Goal: Check status: Check status

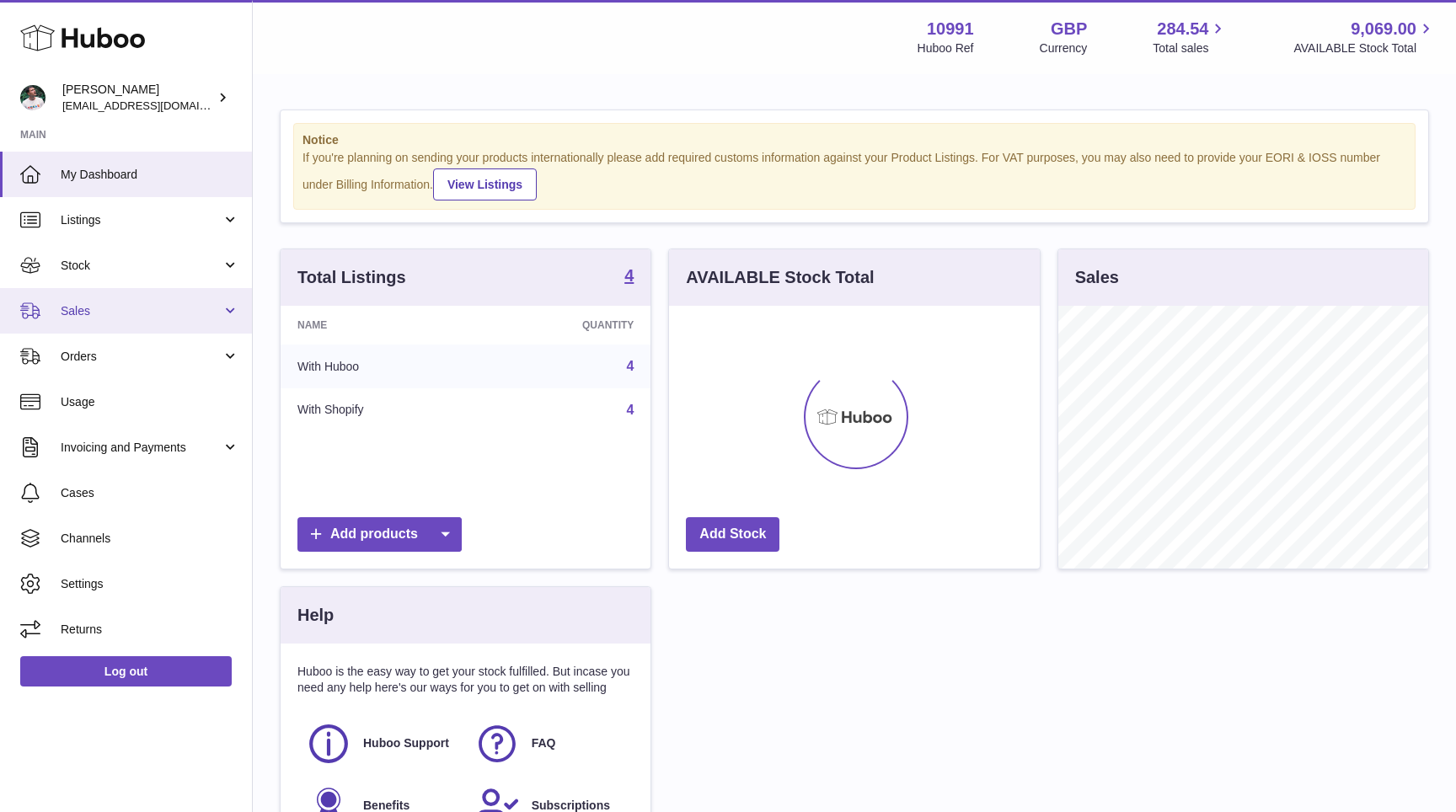
scroll to position [263, 370]
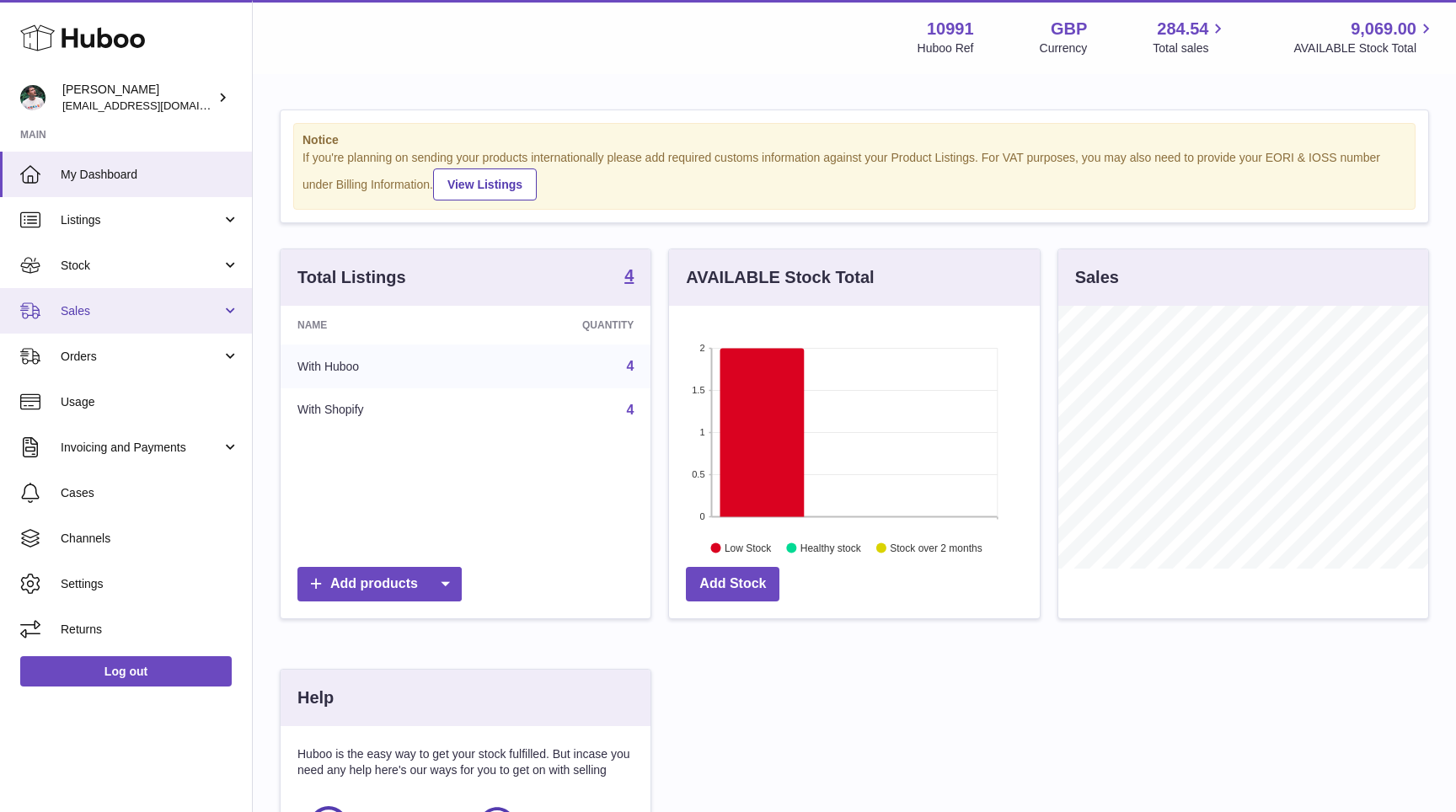
click at [163, 297] on link "Sales" at bounding box center [125, 310] width 252 height 45
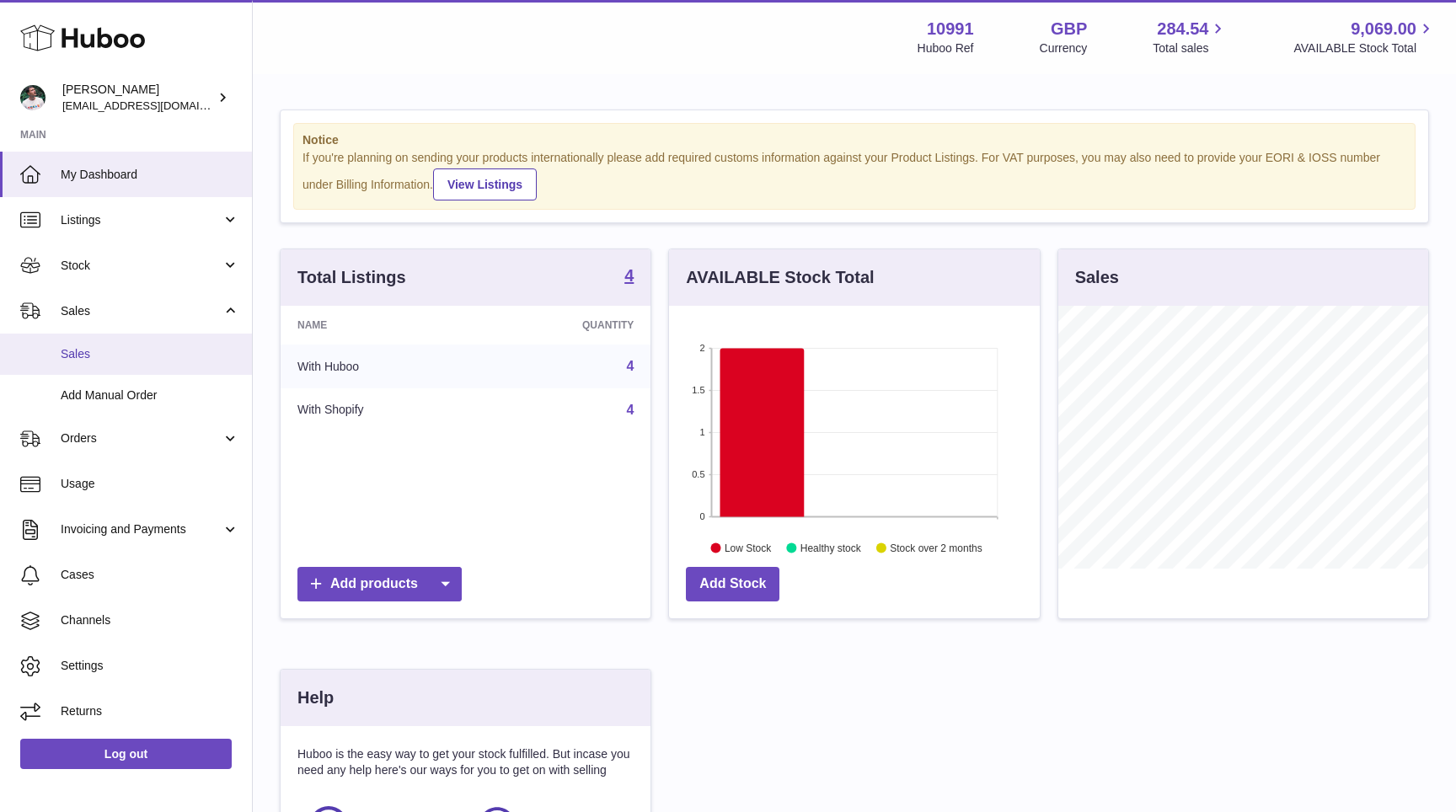
click at [130, 348] on span "Sales" at bounding box center [150, 353] width 179 height 16
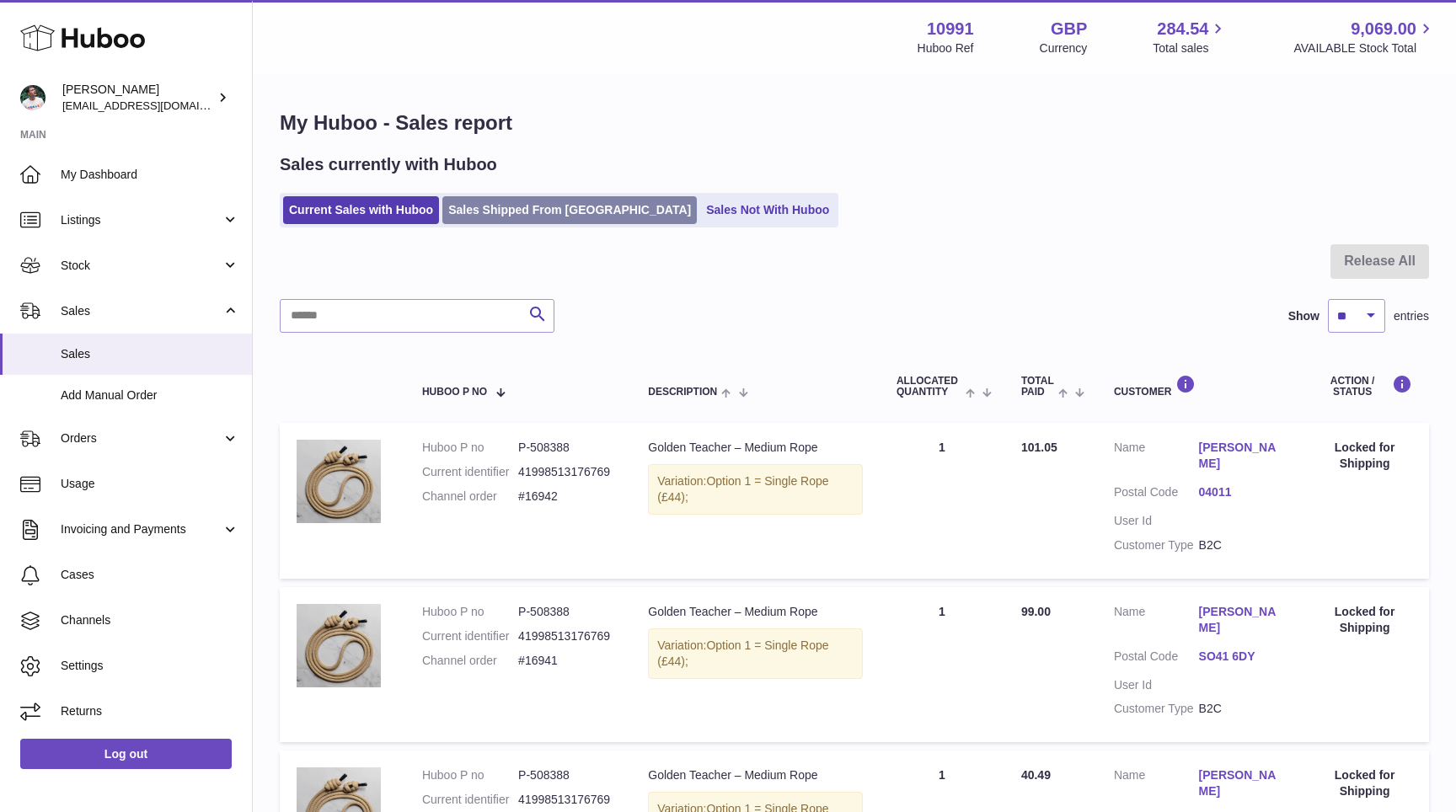
click at [499, 199] on link "Sales Shipped From Huboo" at bounding box center [569, 210] width 255 height 28
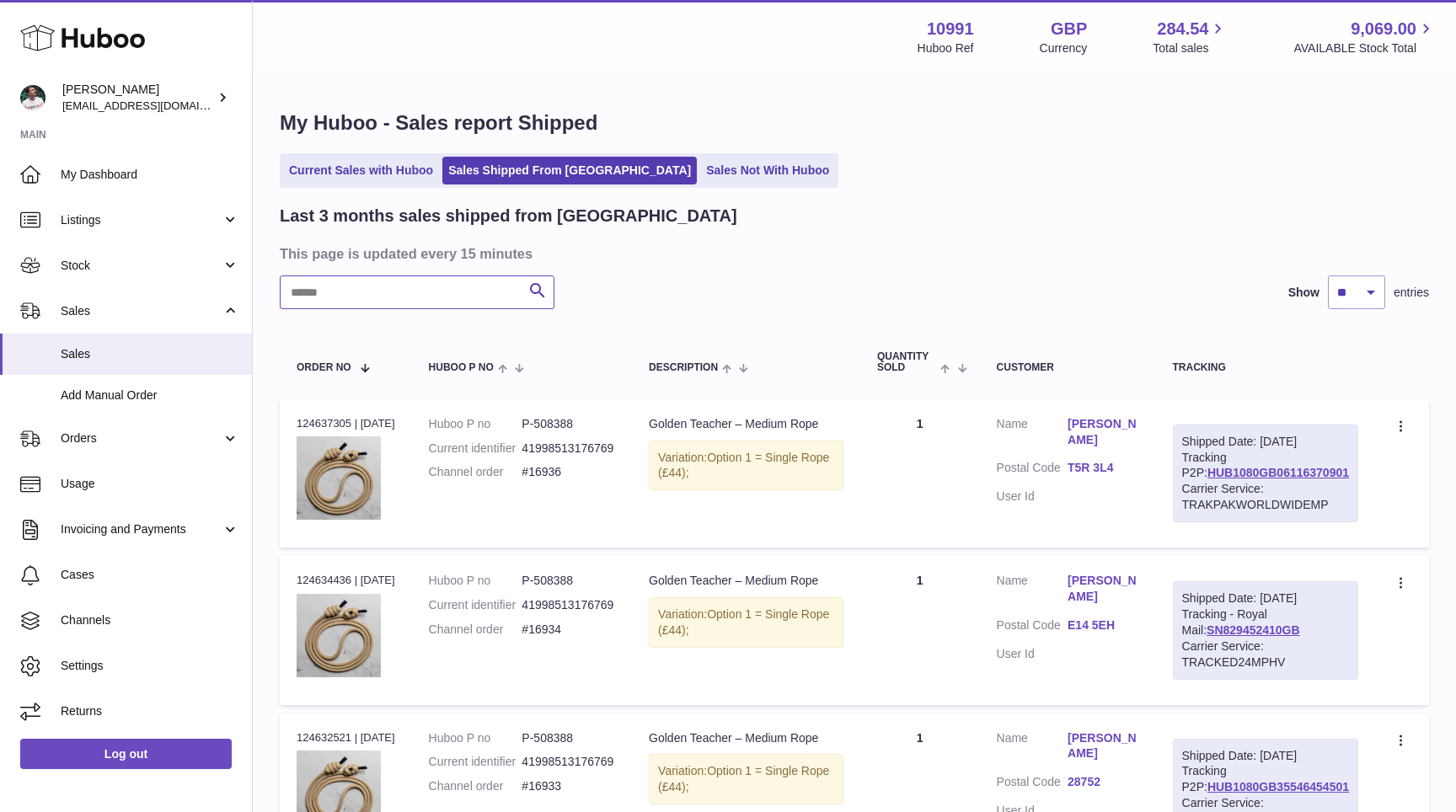
click at [386, 300] on input "text" at bounding box center [417, 293] width 275 height 34
type input "****"
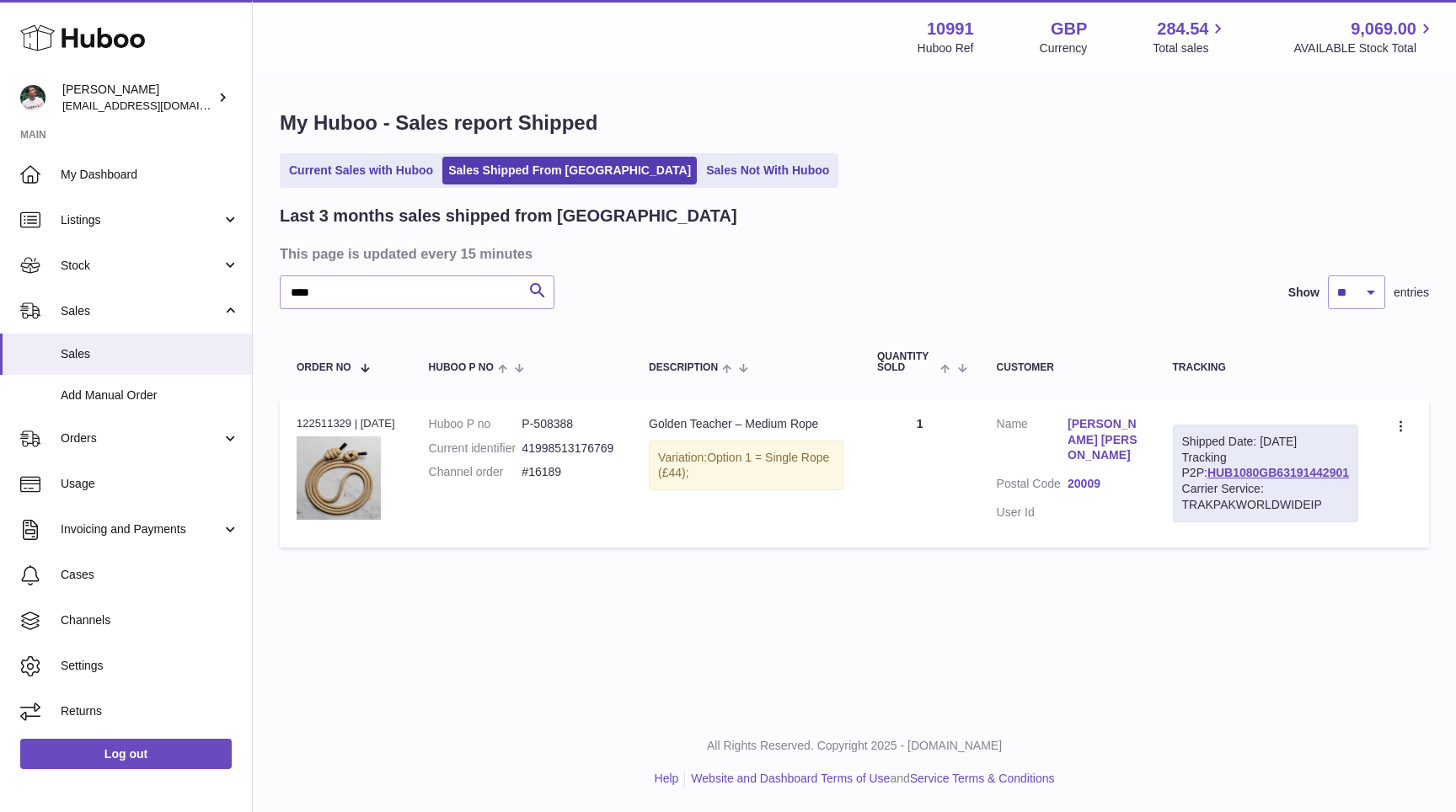
click at [1109, 476] on link "20009" at bounding box center [1103, 484] width 71 height 16
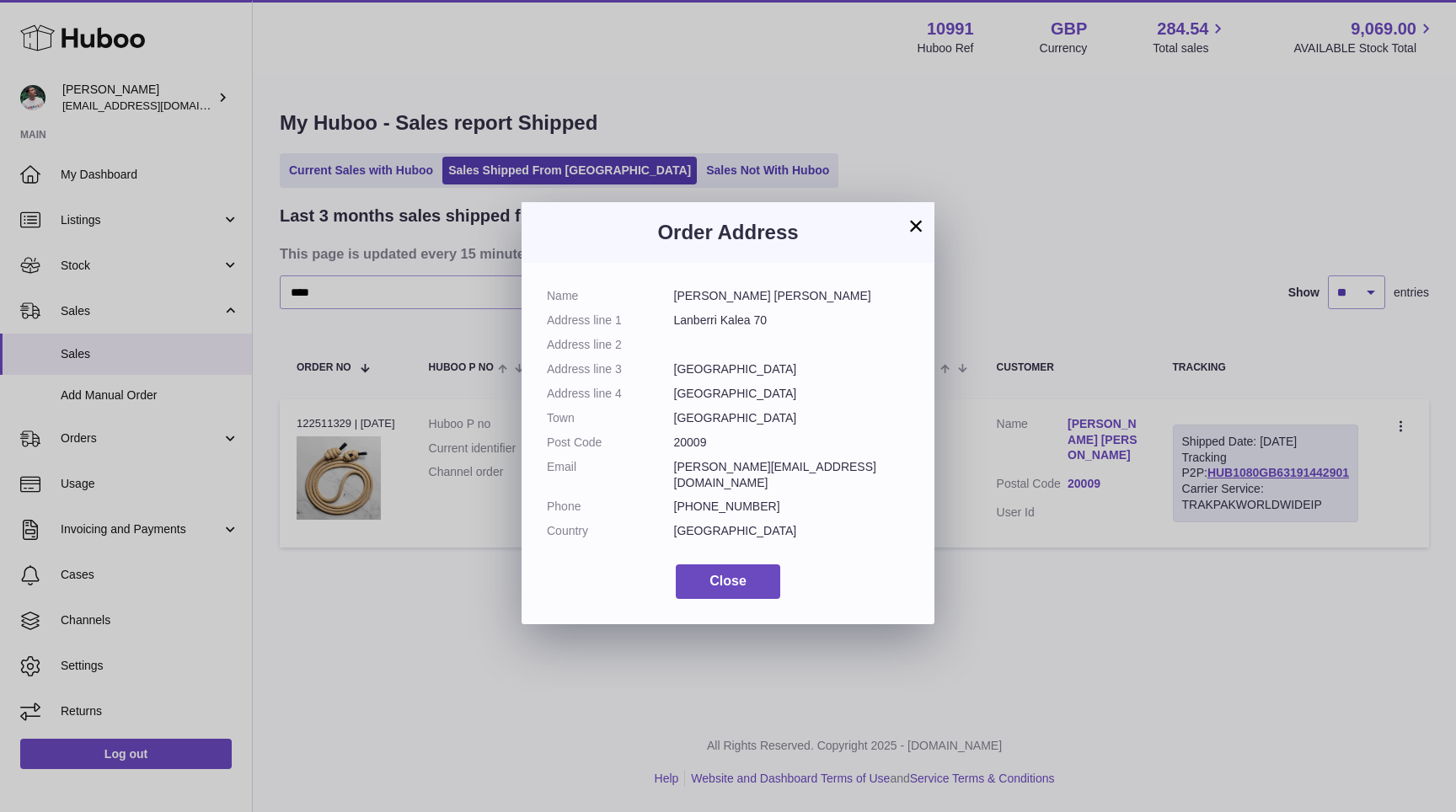
click at [915, 226] on button "×" at bounding box center [916, 226] width 20 height 20
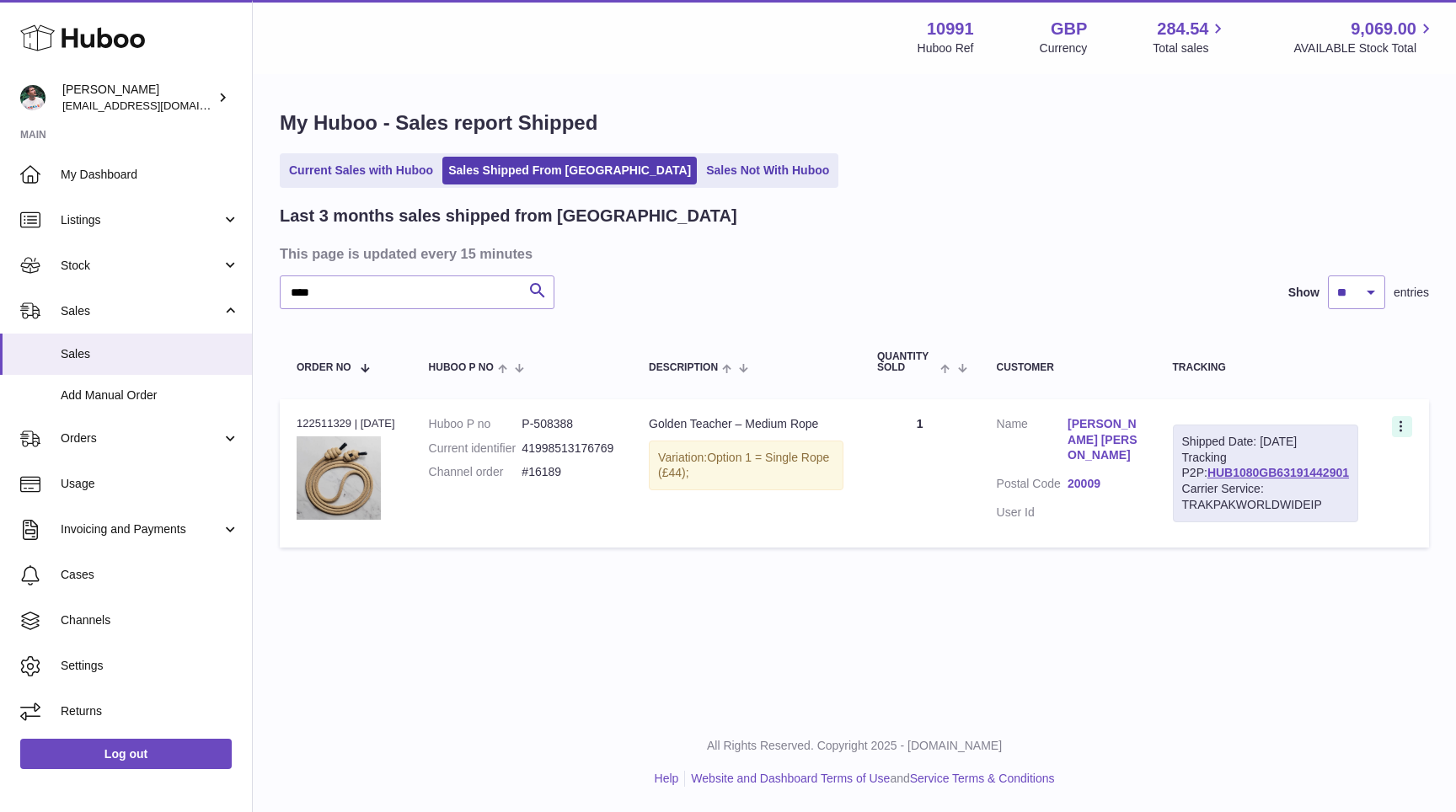
click at [1402, 423] on icon at bounding box center [1402, 428] width 19 height 17
click at [1311, 496] on li "Duplicate Order" at bounding box center [1328, 499] width 169 height 36
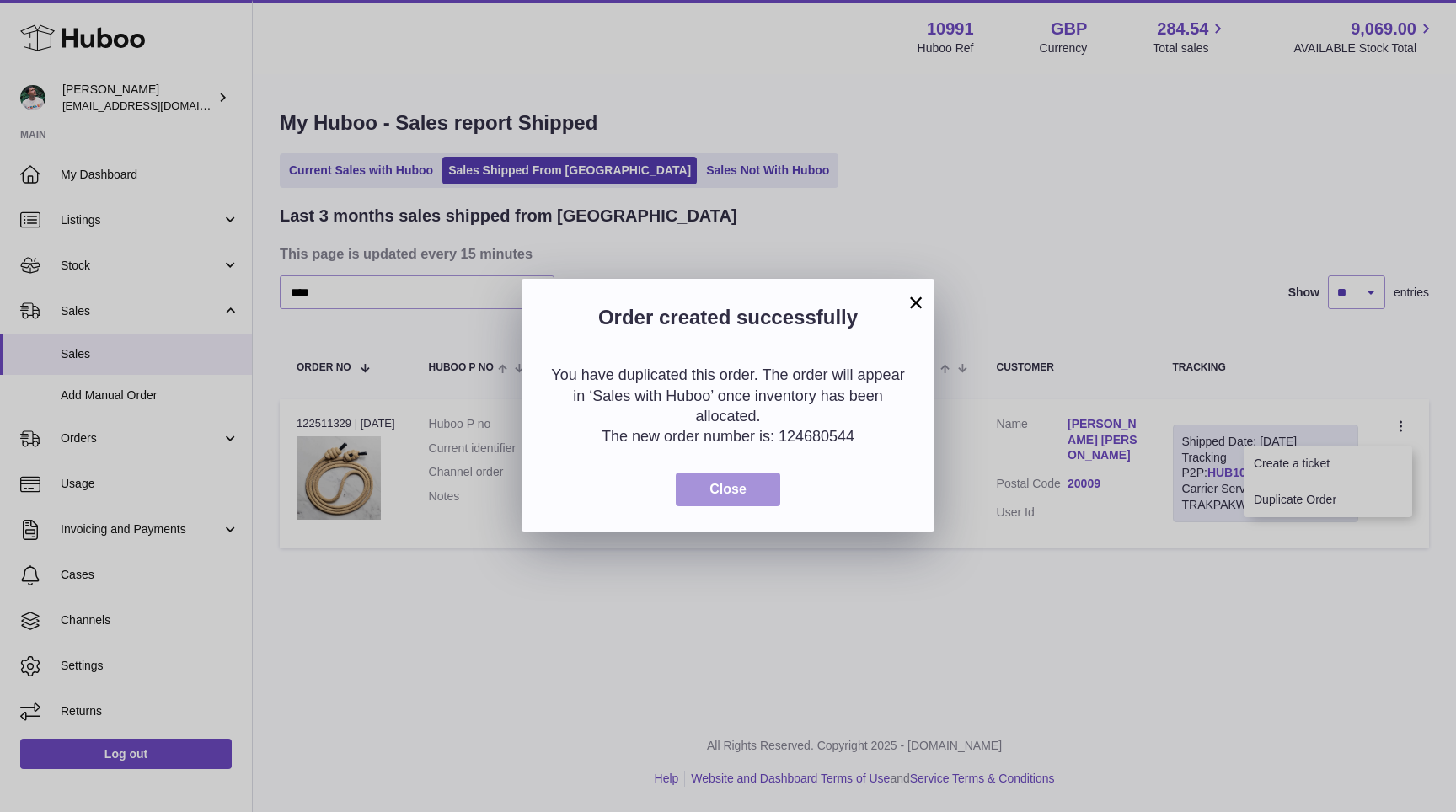
click at [746, 498] on button "Close" at bounding box center [727, 489] width 104 height 34
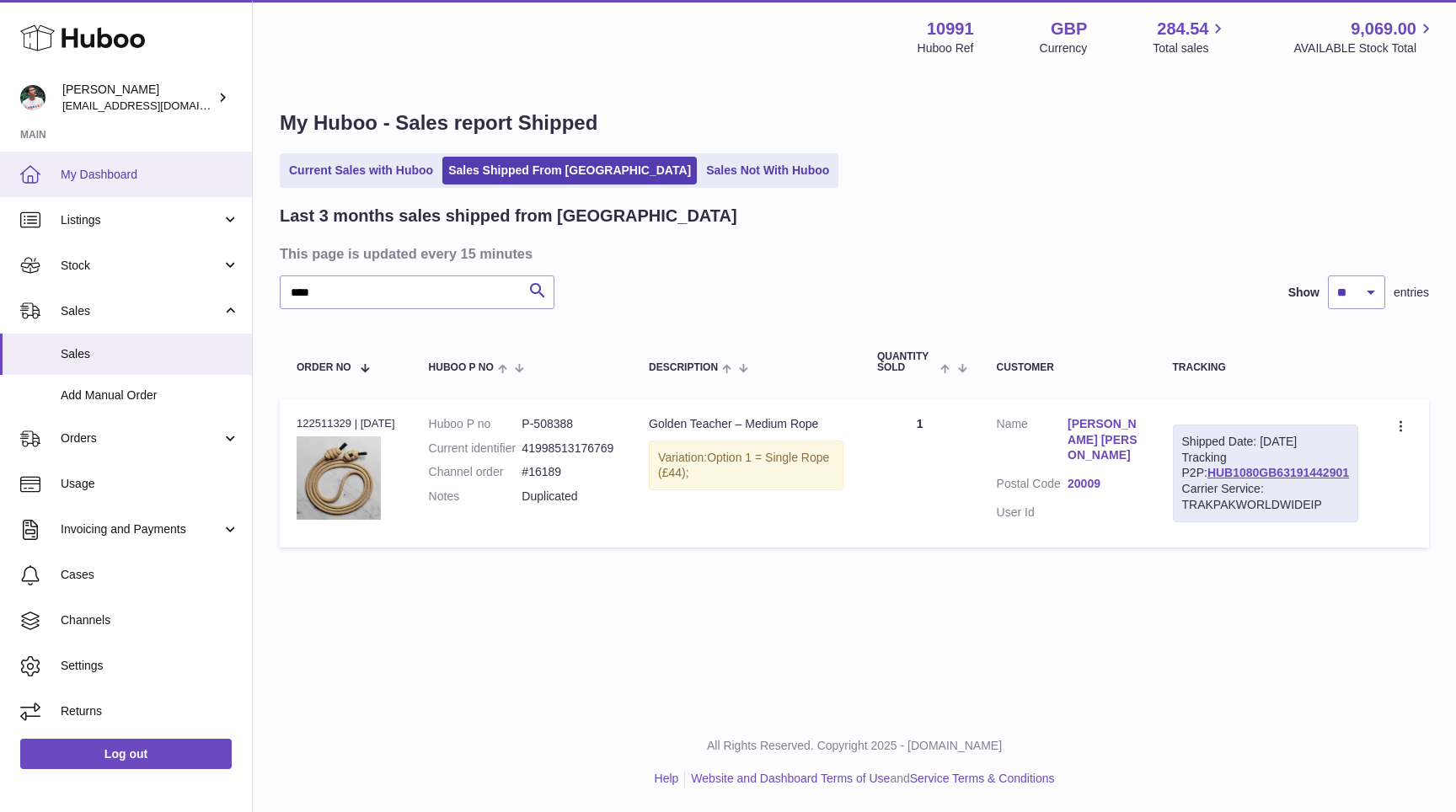
click at [77, 170] on span "My Dashboard" at bounding box center [150, 174] width 179 height 16
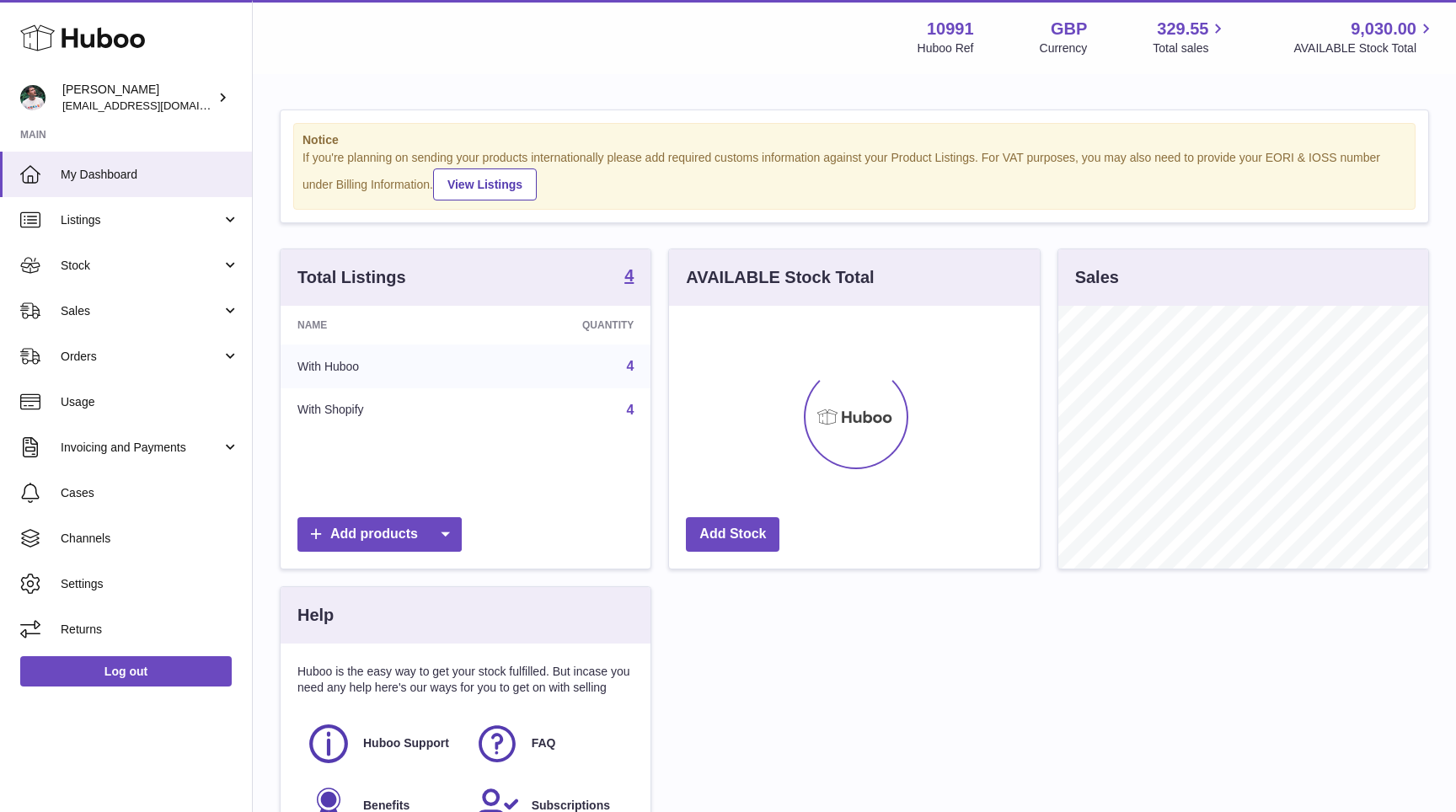
scroll to position [263, 370]
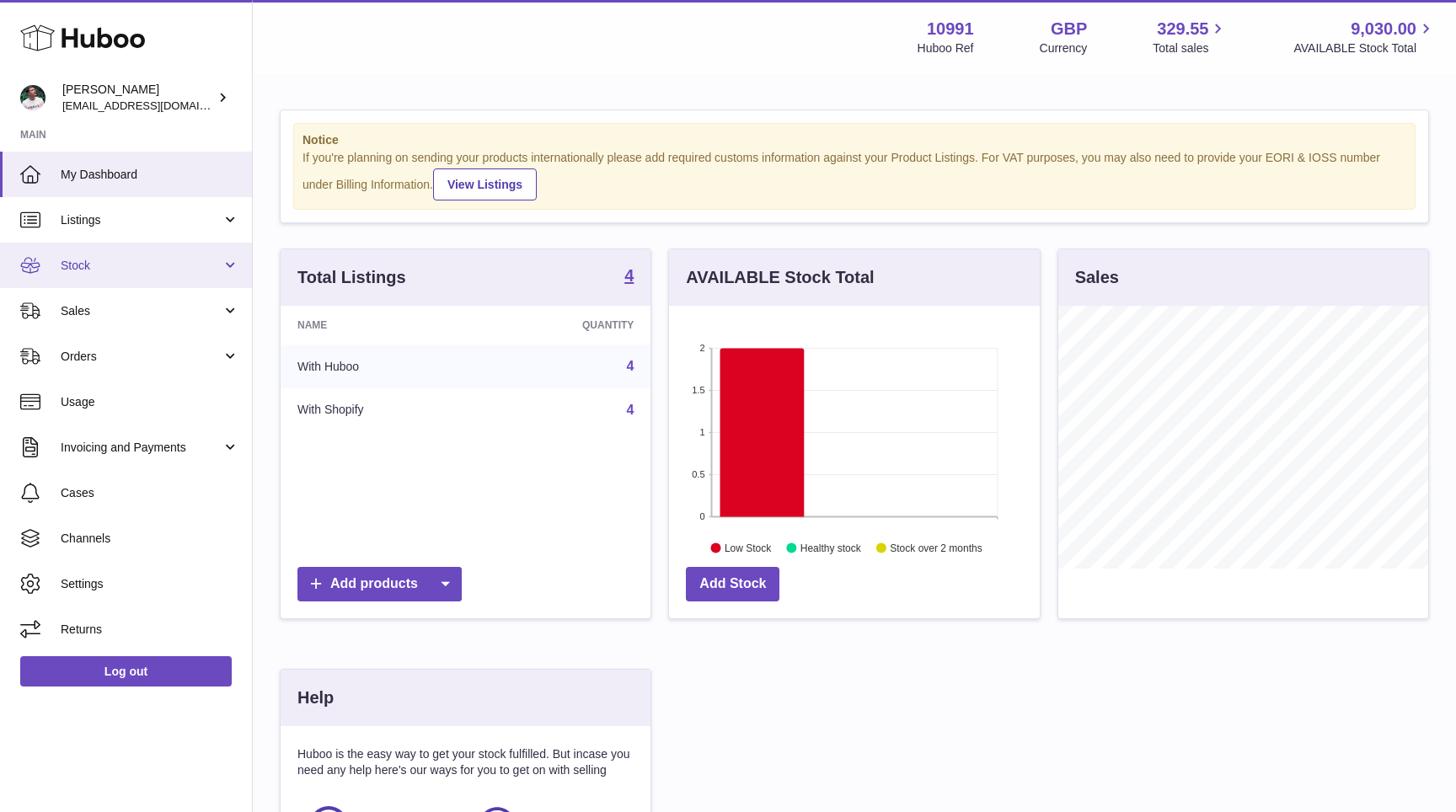
click at [127, 278] on link "Stock" at bounding box center [125, 265] width 252 height 45
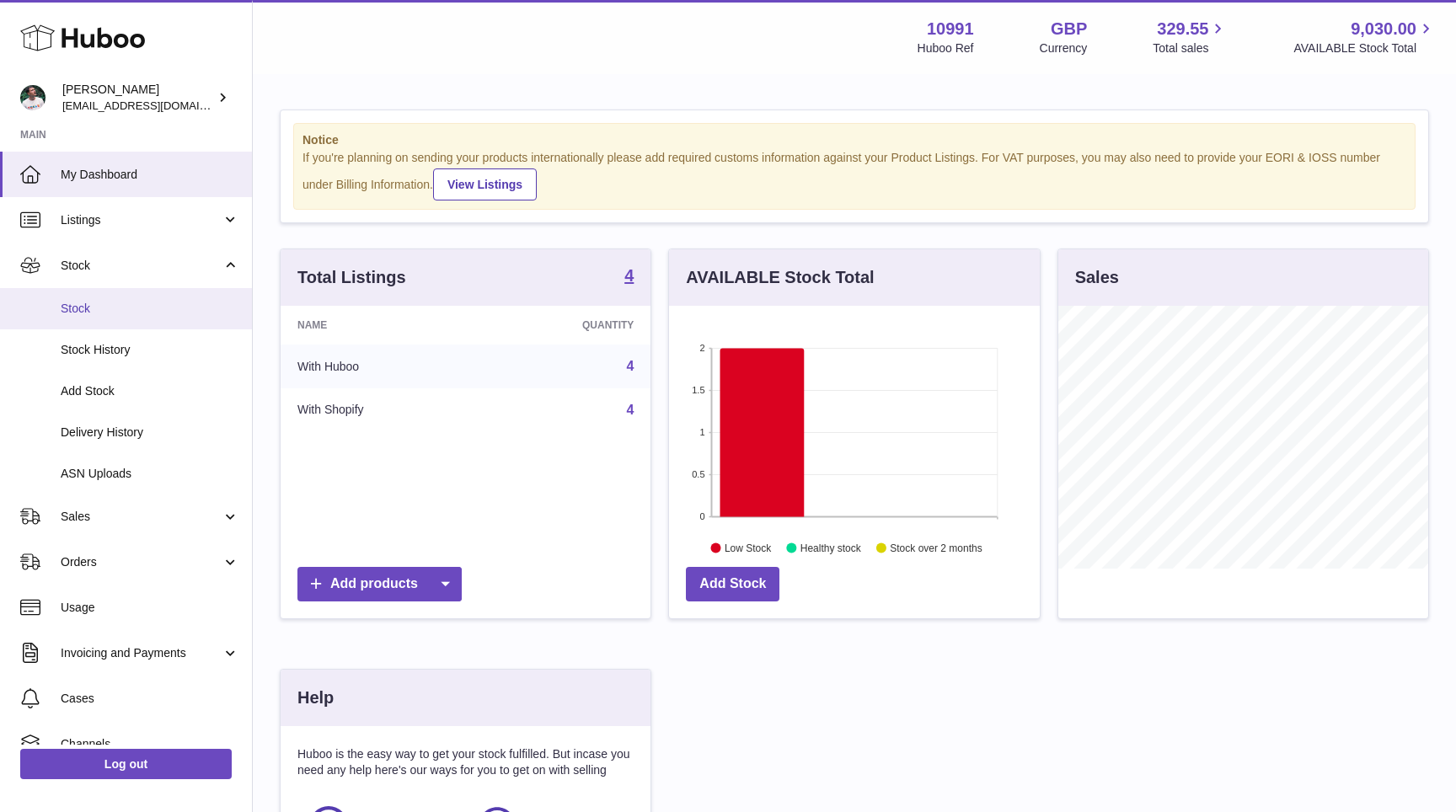
click at [112, 308] on span "Stock" at bounding box center [150, 308] width 179 height 16
